Goal: Obtain resource: Obtain resource

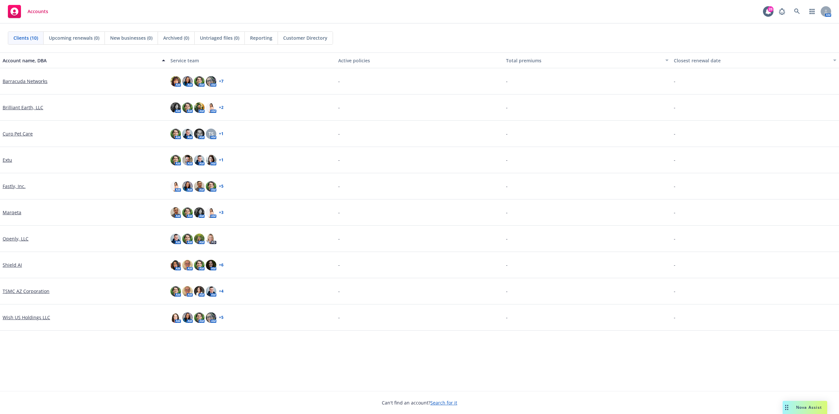
click at [14, 216] on div "Marqeta" at bounding box center [84, 212] width 168 height 26
click at [14, 212] on link "Marqeta" at bounding box center [12, 212] width 19 height 7
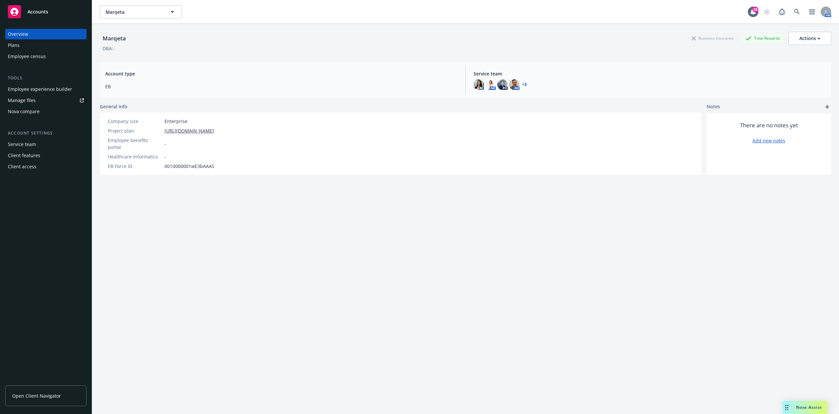
click at [56, 87] on div "Employee experience builder" at bounding box center [40, 89] width 64 height 10
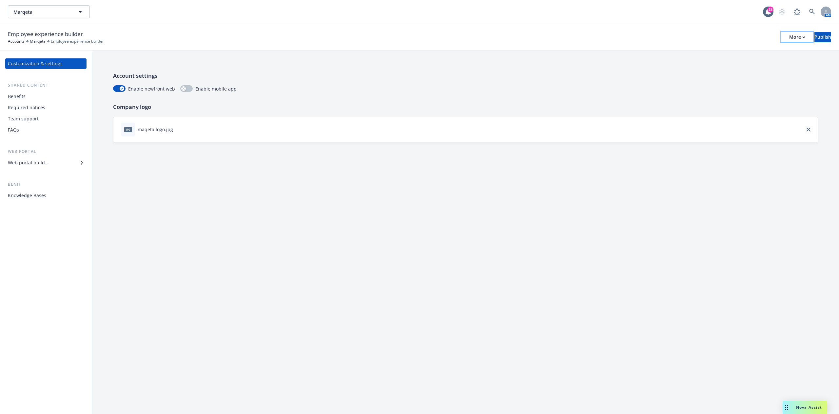
click at [789, 35] on div "More" at bounding box center [797, 37] width 16 height 10
click at [730, 60] on link "Copy portal link" at bounding box center [743, 64] width 97 height 13
